Goal: Navigation & Orientation: Find specific page/section

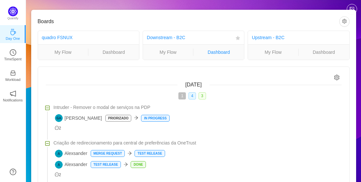
click at [223, 53] on link "Dashboard" at bounding box center [219, 51] width 51 height 7
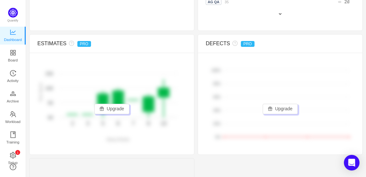
scroll to position [421, 0]
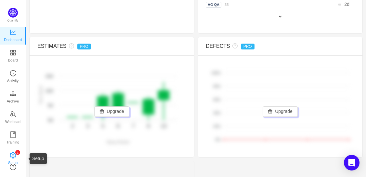
click at [13, 154] on icon "icon: setting" at bounding box center [13, 155] width 7 height 7
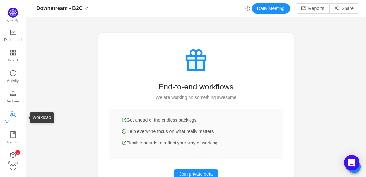
click at [12, 119] on span "Workload" at bounding box center [12, 121] width 15 height 13
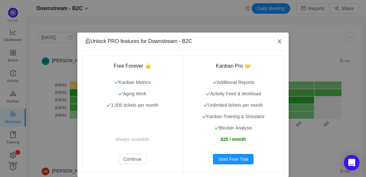
click at [278, 42] on icon "icon: close" at bounding box center [280, 41] width 4 height 4
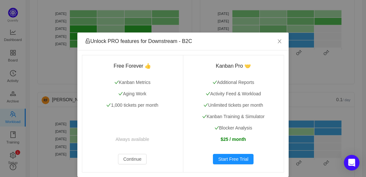
scroll to position [185, 0]
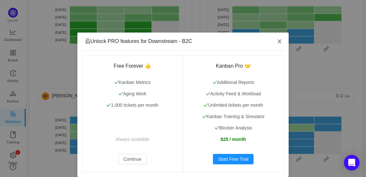
click at [277, 43] on icon "icon: close" at bounding box center [279, 41] width 5 height 5
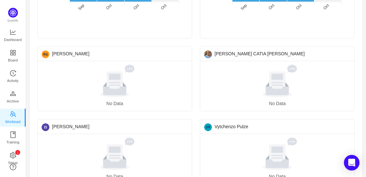
scroll to position [359, 0]
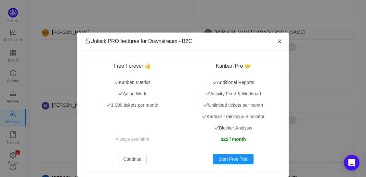
click at [278, 42] on icon "icon: close" at bounding box center [279, 41] width 5 height 5
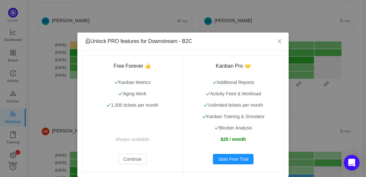
scroll to position [0, 0]
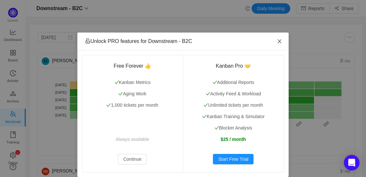
click at [277, 41] on icon "icon: close" at bounding box center [279, 41] width 5 height 5
click at [278, 41] on icon "icon: close" at bounding box center [280, 41] width 4 height 4
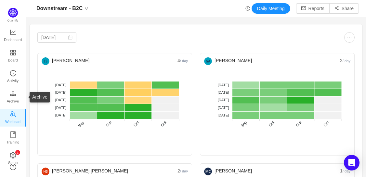
click at [0, 0] on div "Unlock PRO features for Downstream - B2C Free Forever 👍 Kanban Metrics Aging Wo…" at bounding box center [0, 0] width 0 height 0
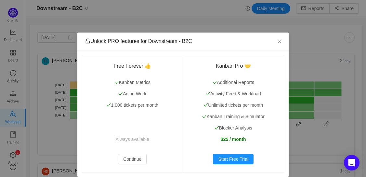
click at [15, 100] on div "Unlock PRO features for Downstream - B2C Free Forever 👍 Kanban Metrics Aging Wo…" at bounding box center [183, 88] width 366 height 177
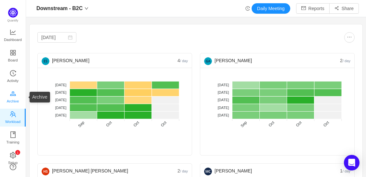
click at [10, 94] on icon "icon: gold" at bounding box center [13, 93] width 7 height 7
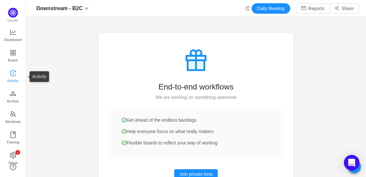
click at [12, 75] on span "Activity" at bounding box center [12, 80] width 11 height 13
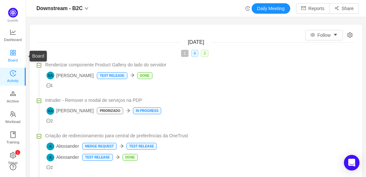
click at [12, 55] on span "Board" at bounding box center [13, 60] width 10 height 13
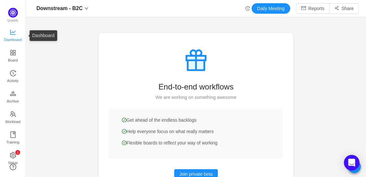
click at [13, 37] on span "Dashboard" at bounding box center [13, 39] width 18 height 13
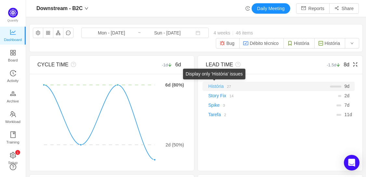
click at [220, 86] on link "História" at bounding box center [216, 86] width 15 height 5
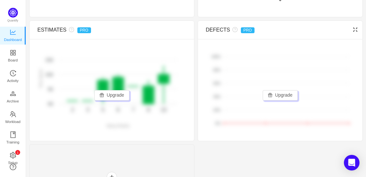
scroll to position [473, 0]
